Goal: Task Accomplishment & Management: Manage account settings

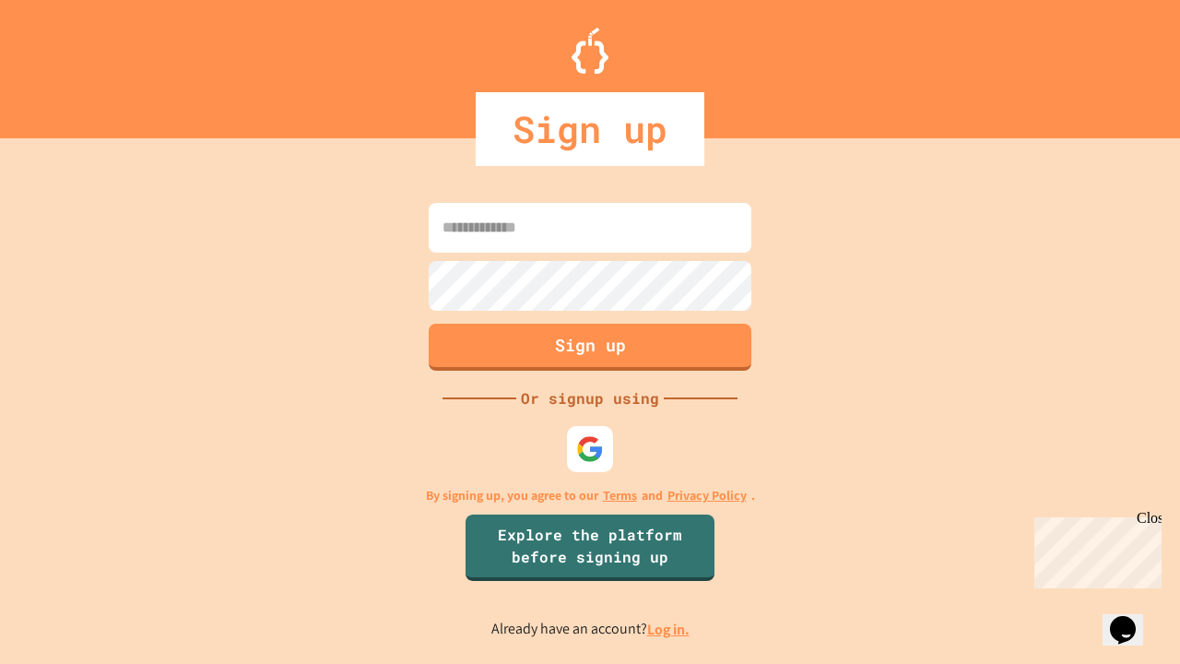
click at [670, 629] on link "Log in." at bounding box center [668, 629] width 42 height 19
